Goal: Check status

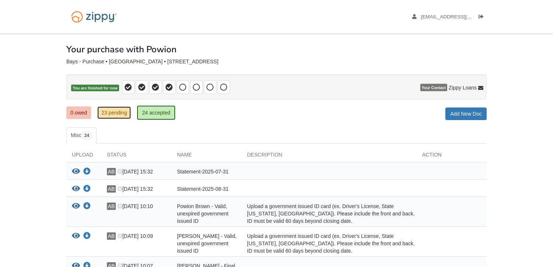
click at [119, 109] on link "23 pending" at bounding box center [114, 113] width 34 height 13
